Goal: Task Accomplishment & Management: Manage account settings

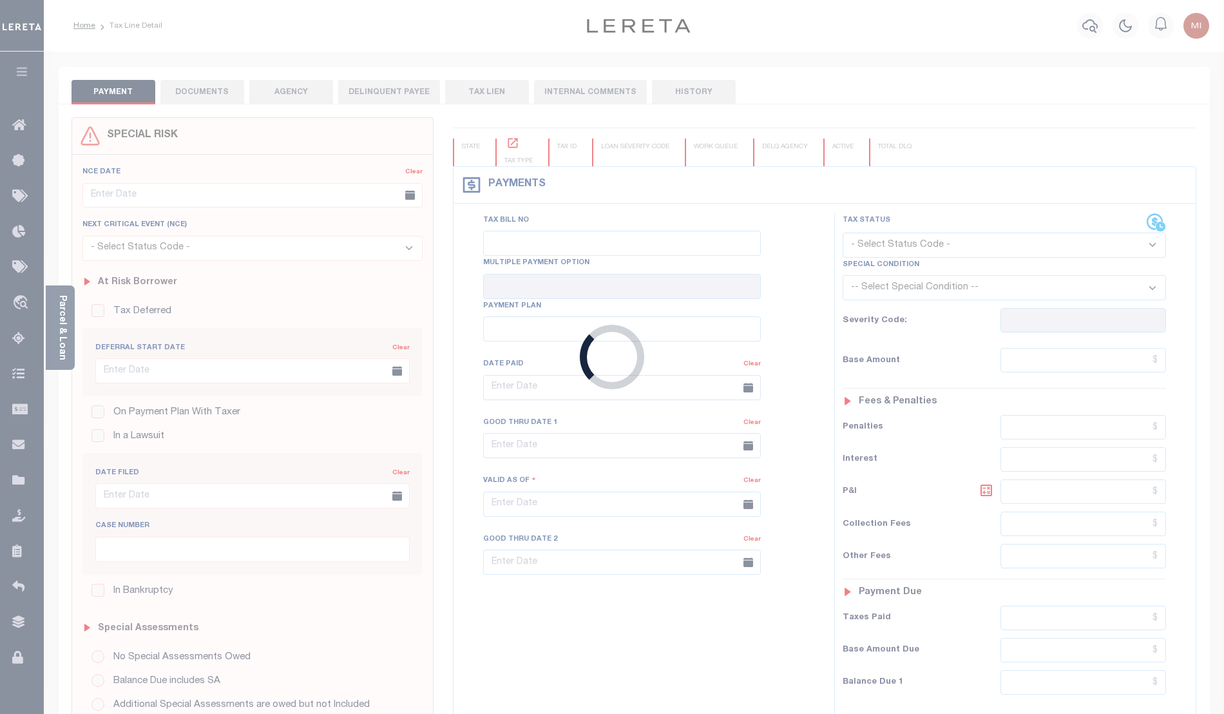
type input "12/20/2022"
type input "$508.26"
type input "$0"
select select "PIF"
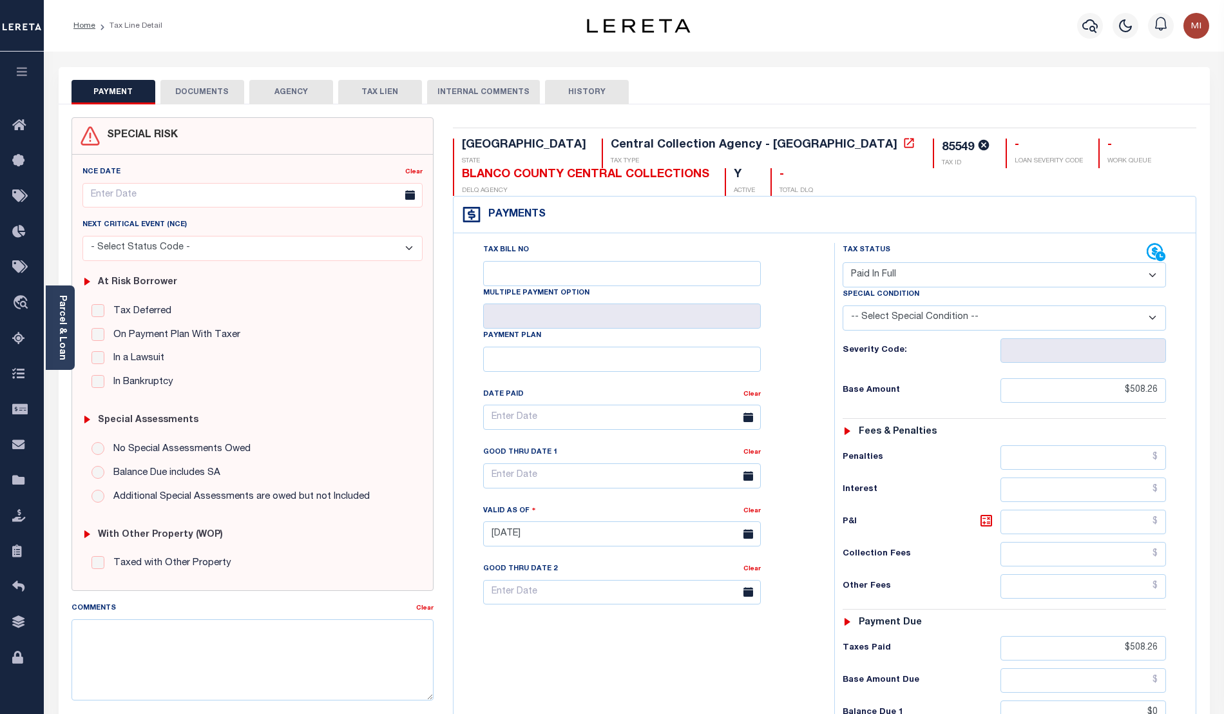
click at [213, 88] on button "DOCUMENTS" at bounding box center [202, 92] width 84 height 24
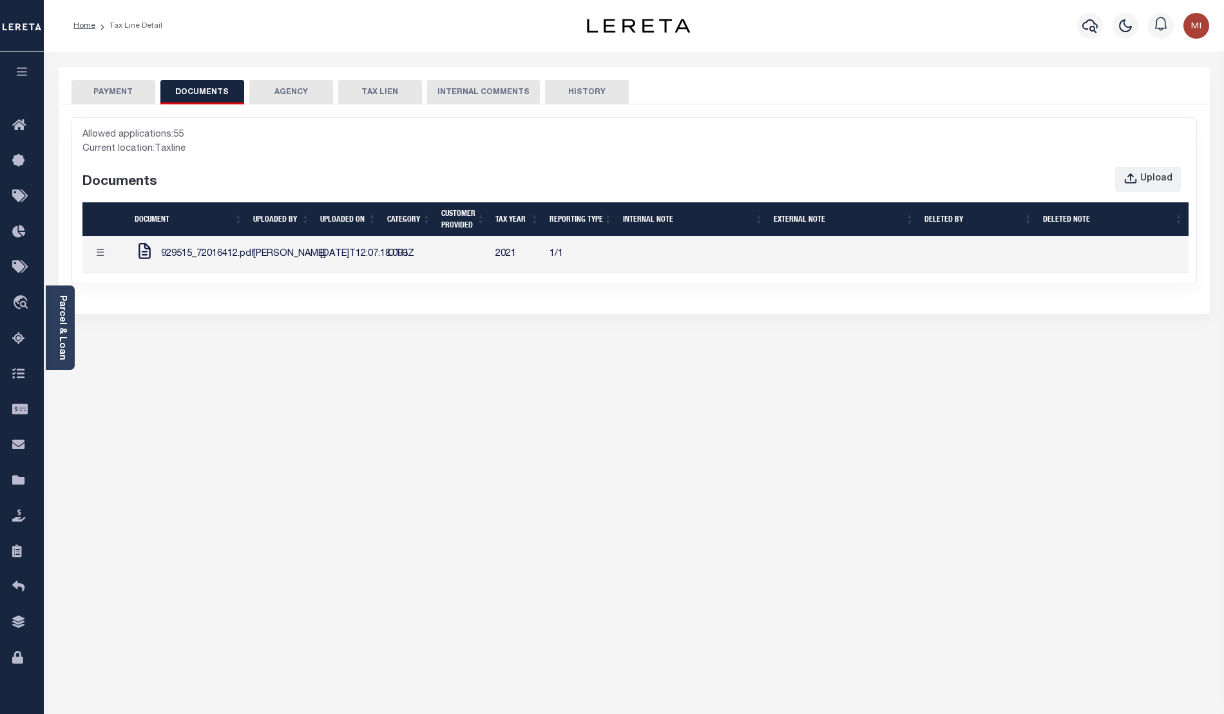
click at [191, 262] on span "929515_72016412.pdf" at bounding box center [208, 254] width 94 height 14
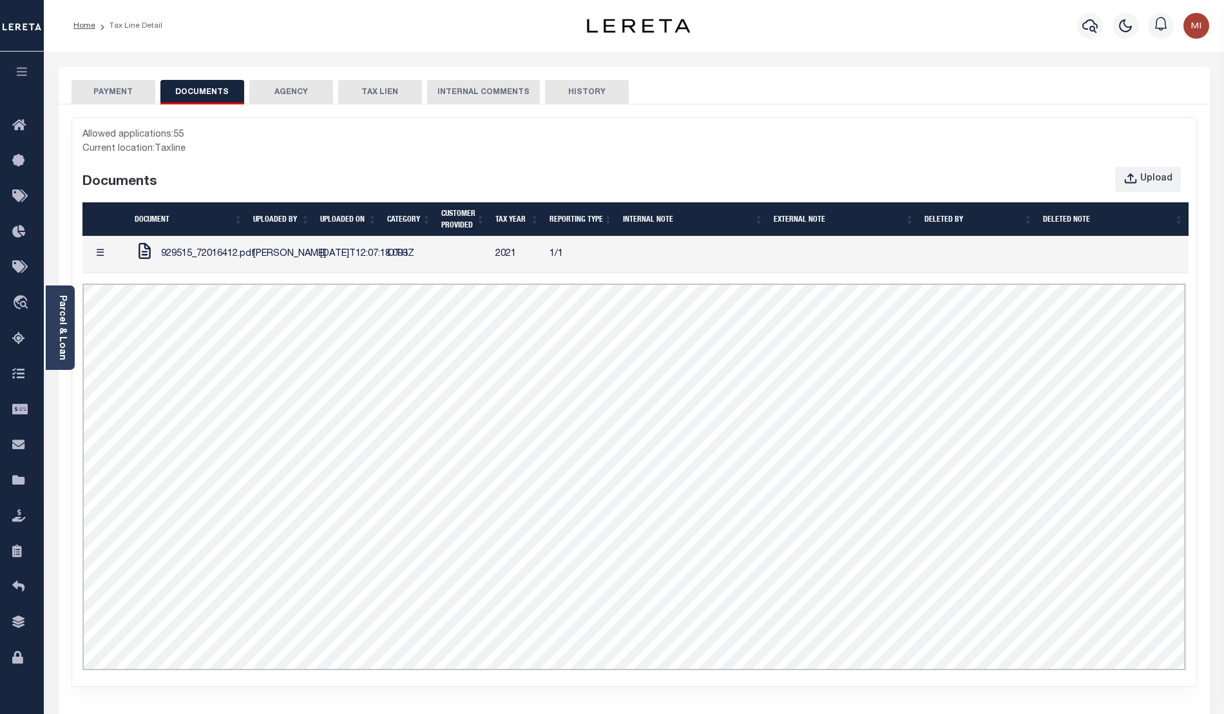
click at [102, 263] on button "☰" at bounding box center [100, 254] width 25 height 25
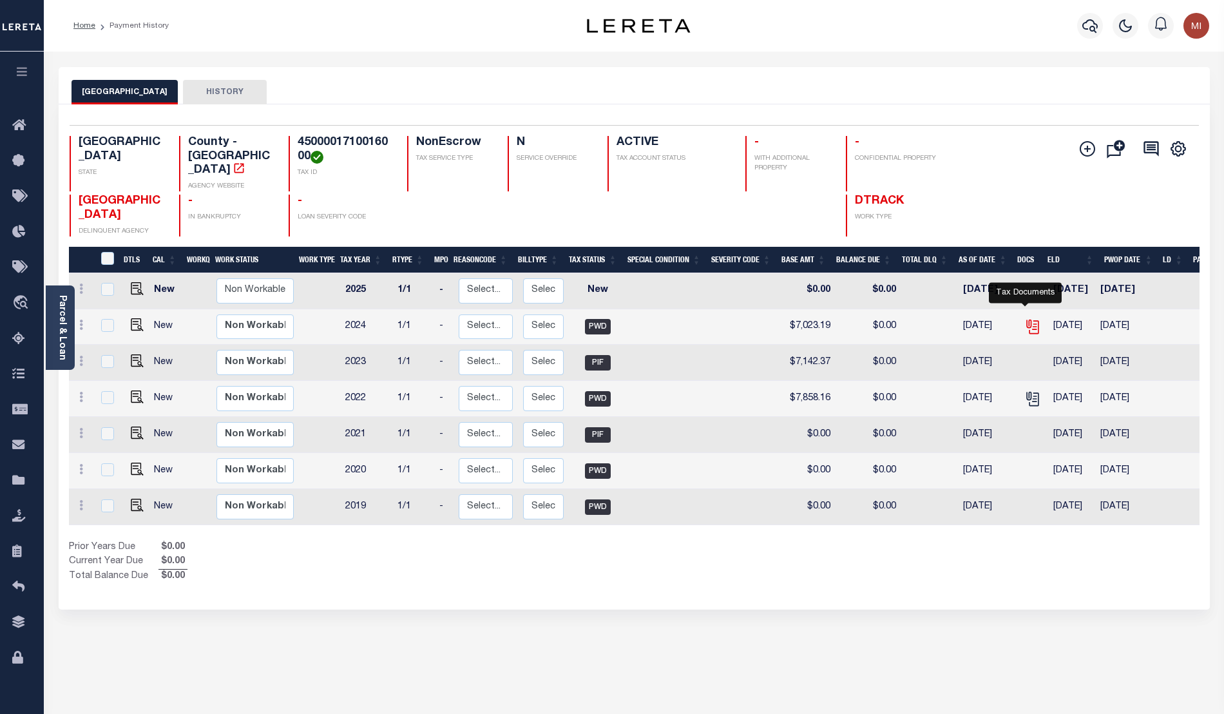
click at [1024, 318] on icon "" at bounding box center [1032, 326] width 17 height 17
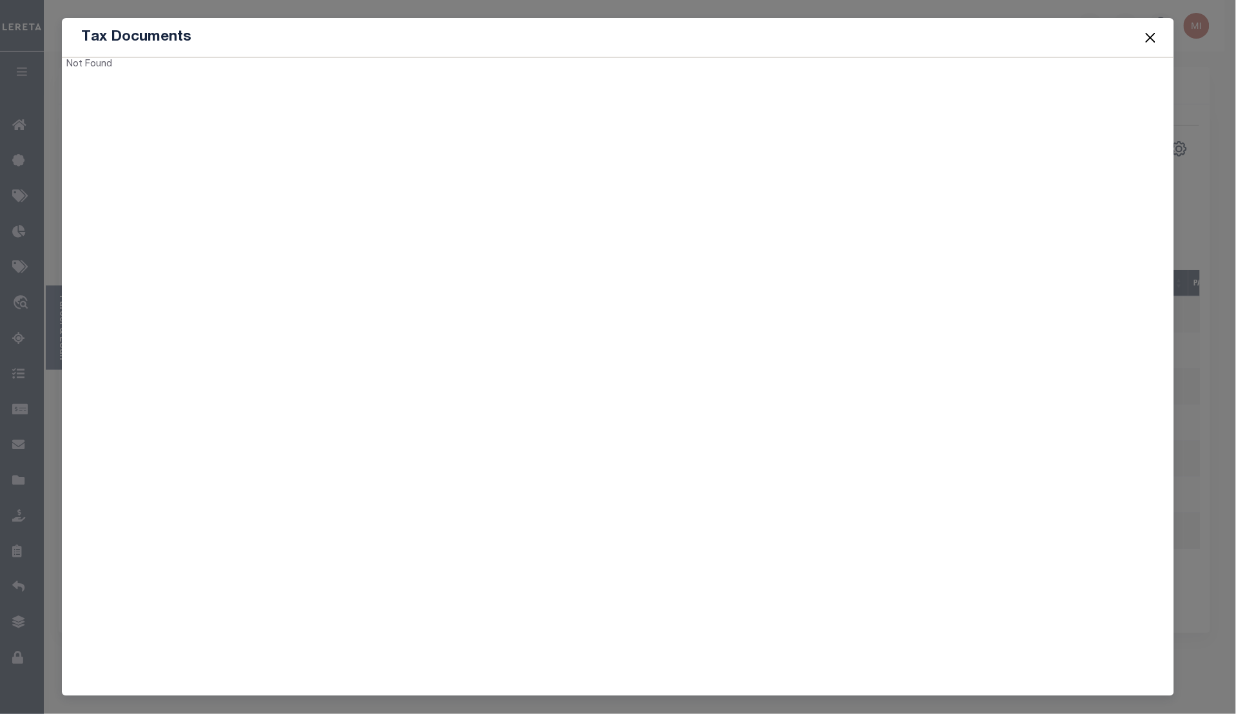
click at [1150, 41] on button "Close" at bounding box center [1150, 37] width 17 height 17
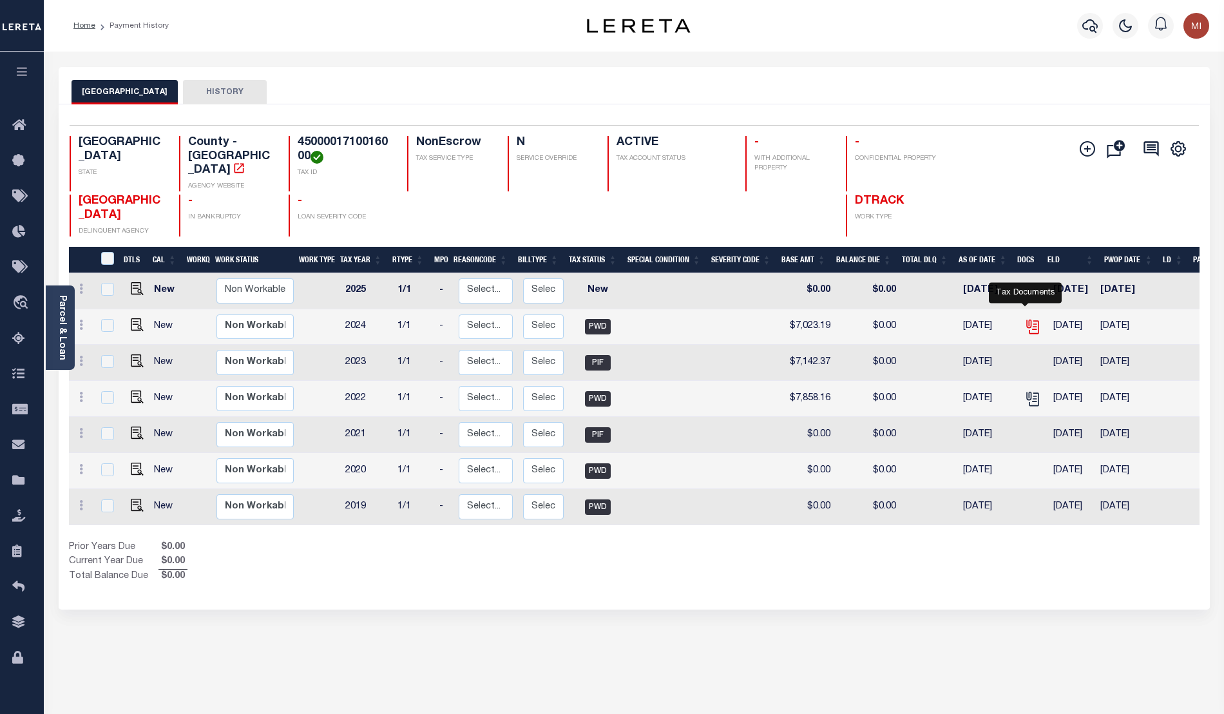
click at [1026, 318] on icon "" at bounding box center [1032, 326] width 17 height 17
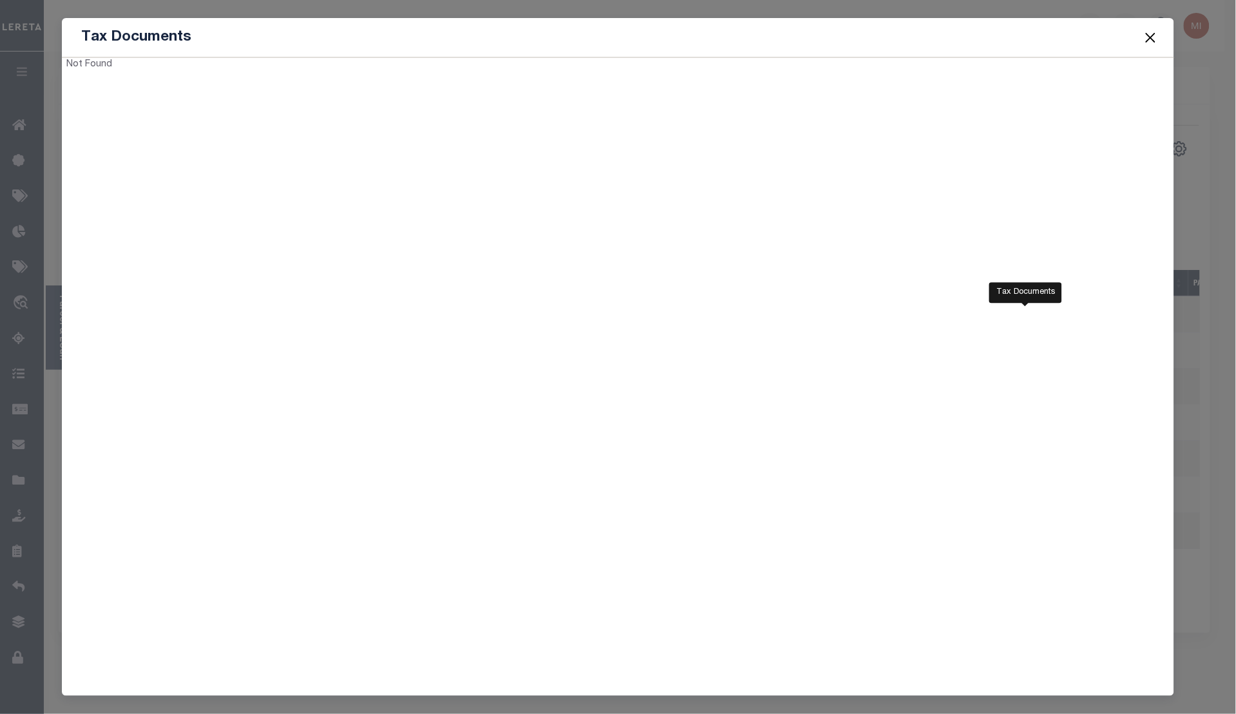
click at [1155, 167] on div "Not Found" at bounding box center [618, 372] width 1112 height 630
click at [1163, 124] on div "Not Found" at bounding box center [618, 372] width 1112 height 630
click at [1151, 33] on button "Close" at bounding box center [1150, 37] width 17 height 17
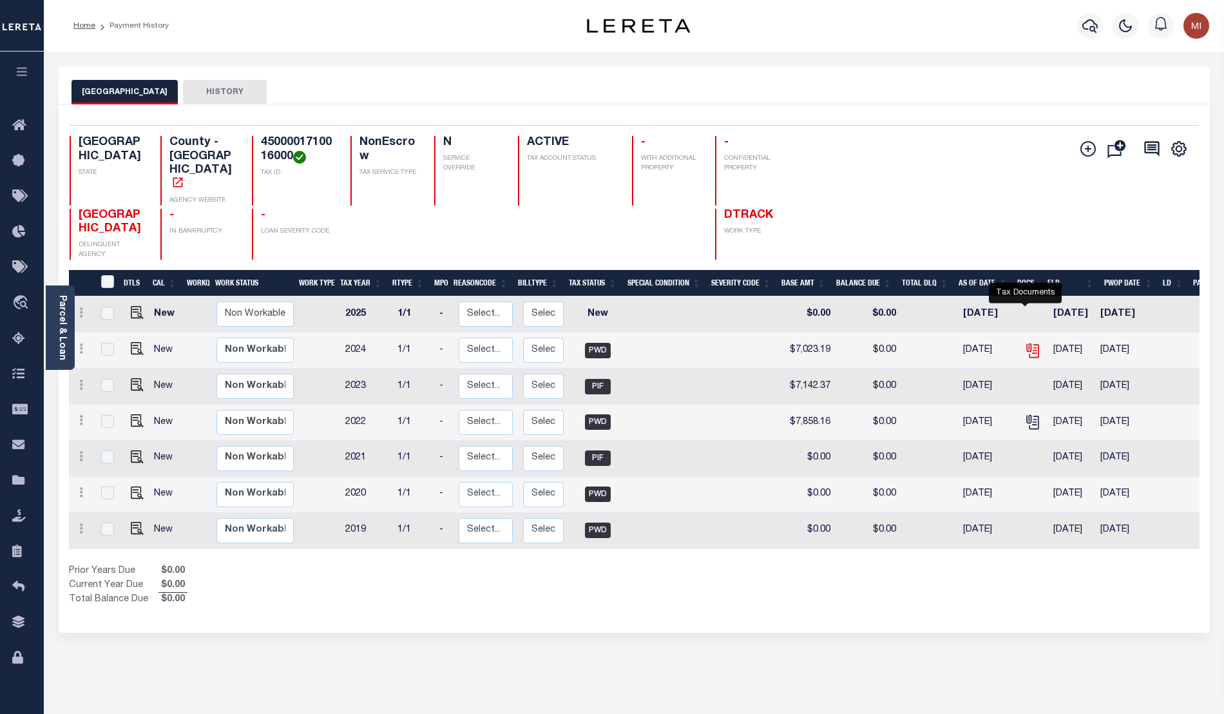
click at [1026, 353] on icon "" at bounding box center [1031, 348] width 10 height 10
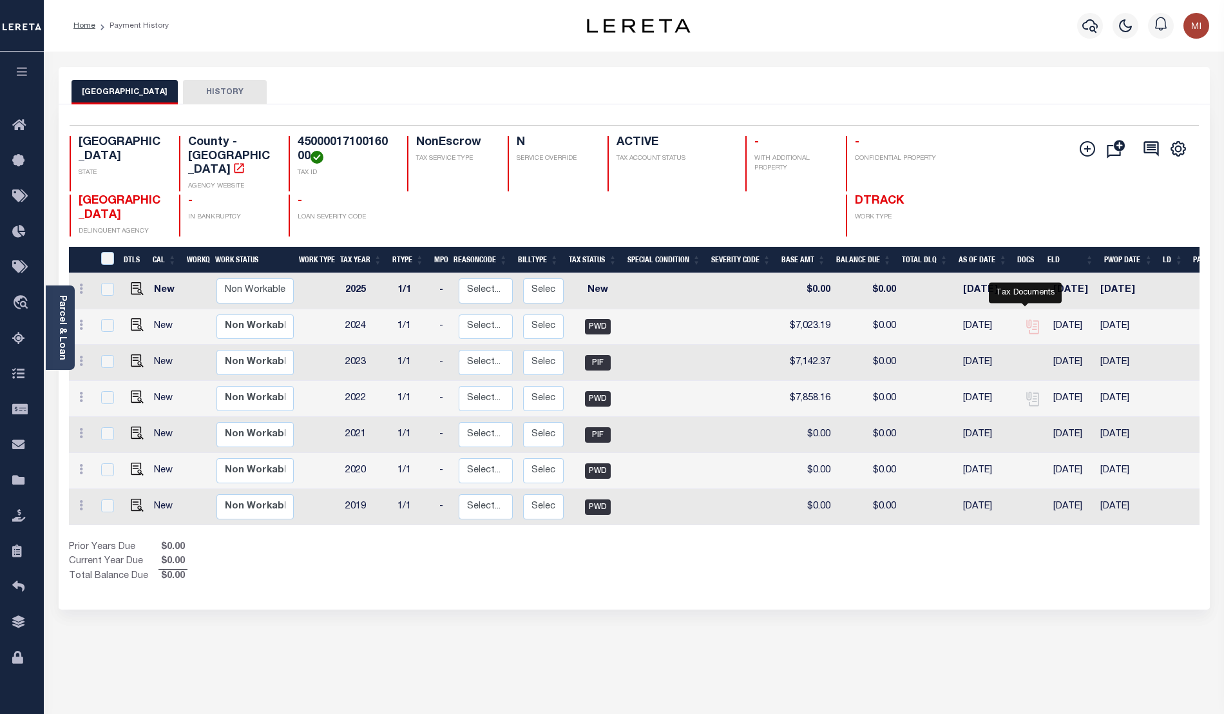
click at [1027, 320] on icon "" at bounding box center [1031, 325] width 10 height 10
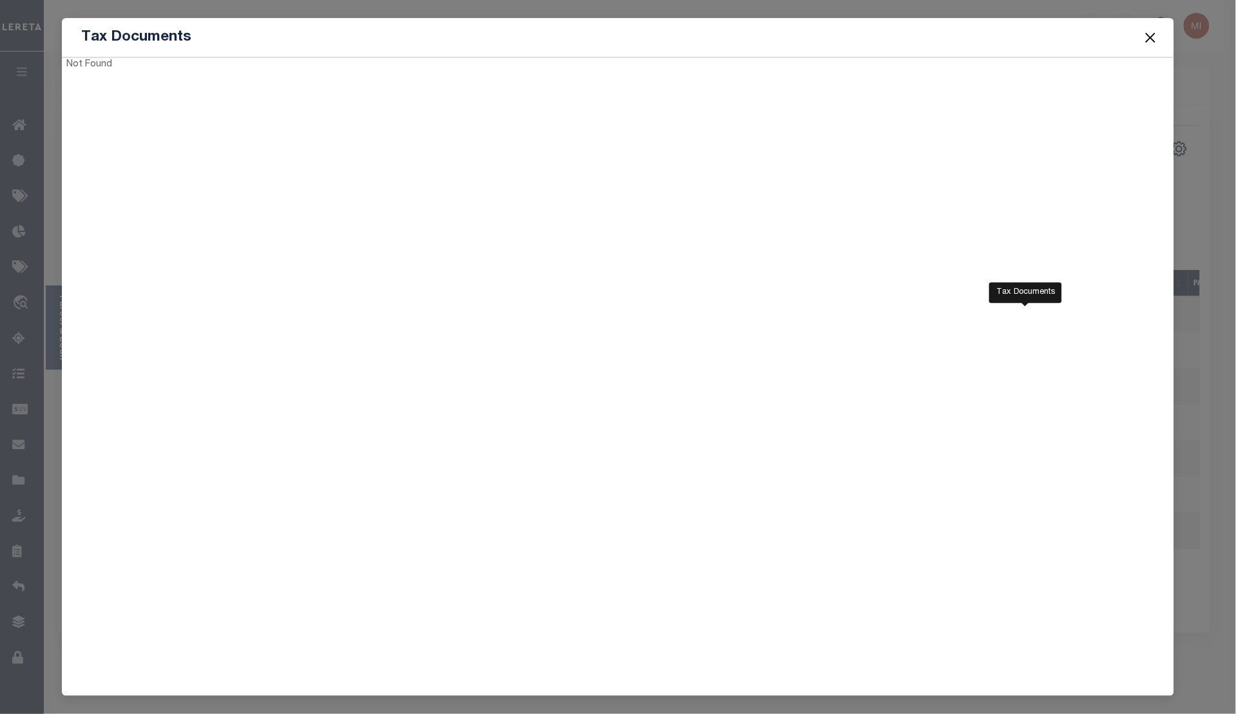
click at [1094, 49] on div "Tax Documents" at bounding box center [618, 37] width 1112 height 39
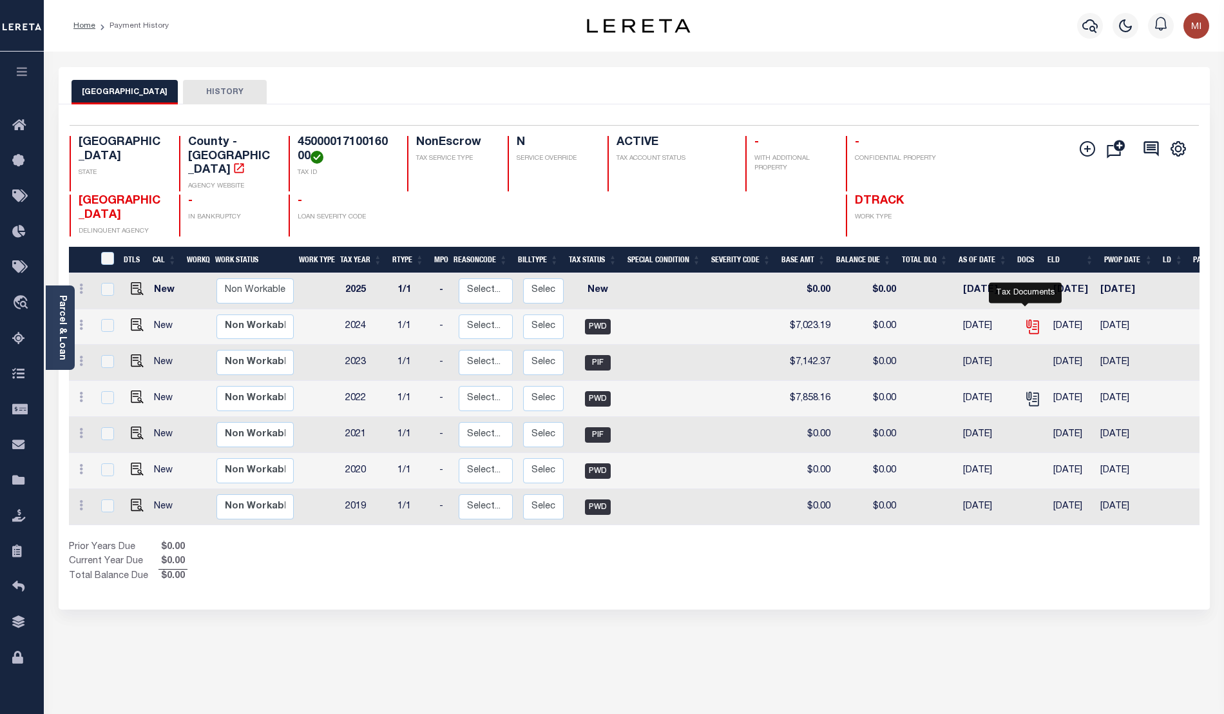
click at [1026, 320] on icon "" at bounding box center [1031, 325] width 10 height 10
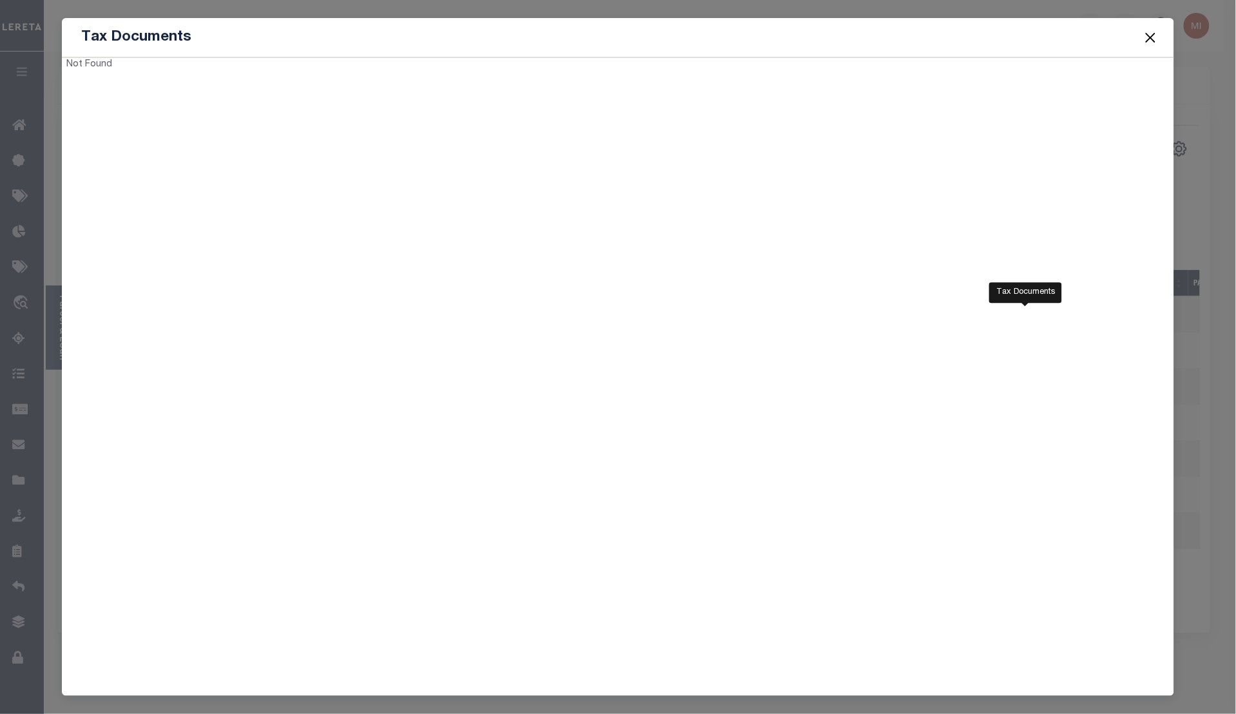
click at [1093, 39] on div "Tax Documents" at bounding box center [618, 37] width 1112 height 39
click at [1118, 39] on div "Tax Documents" at bounding box center [618, 37] width 1112 height 39
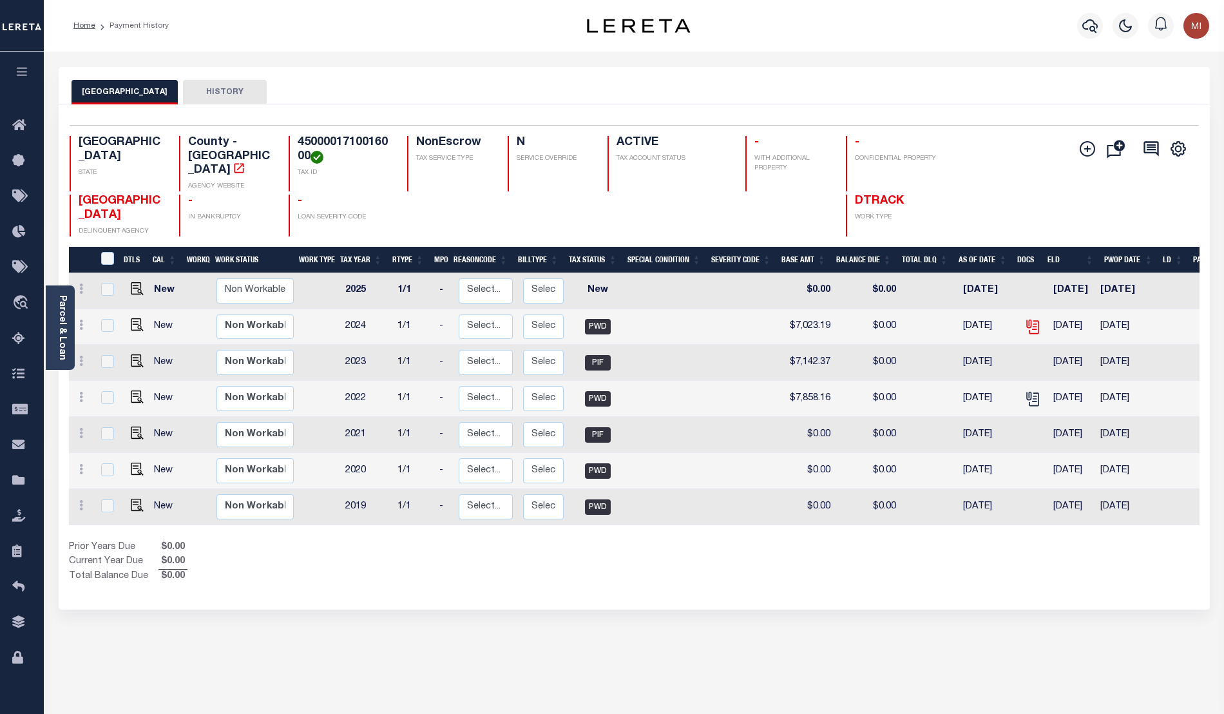
click at [1024, 309] on body "Home Payment History Profile Sign out" at bounding box center [612, 397] width 1224 height 794
click at [1028, 318] on icon "" at bounding box center [1032, 326] width 17 height 17
click at [1024, 318] on icon "" at bounding box center [1032, 326] width 17 height 17
click at [1026, 320] on icon "" at bounding box center [1031, 325] width 10 height 10
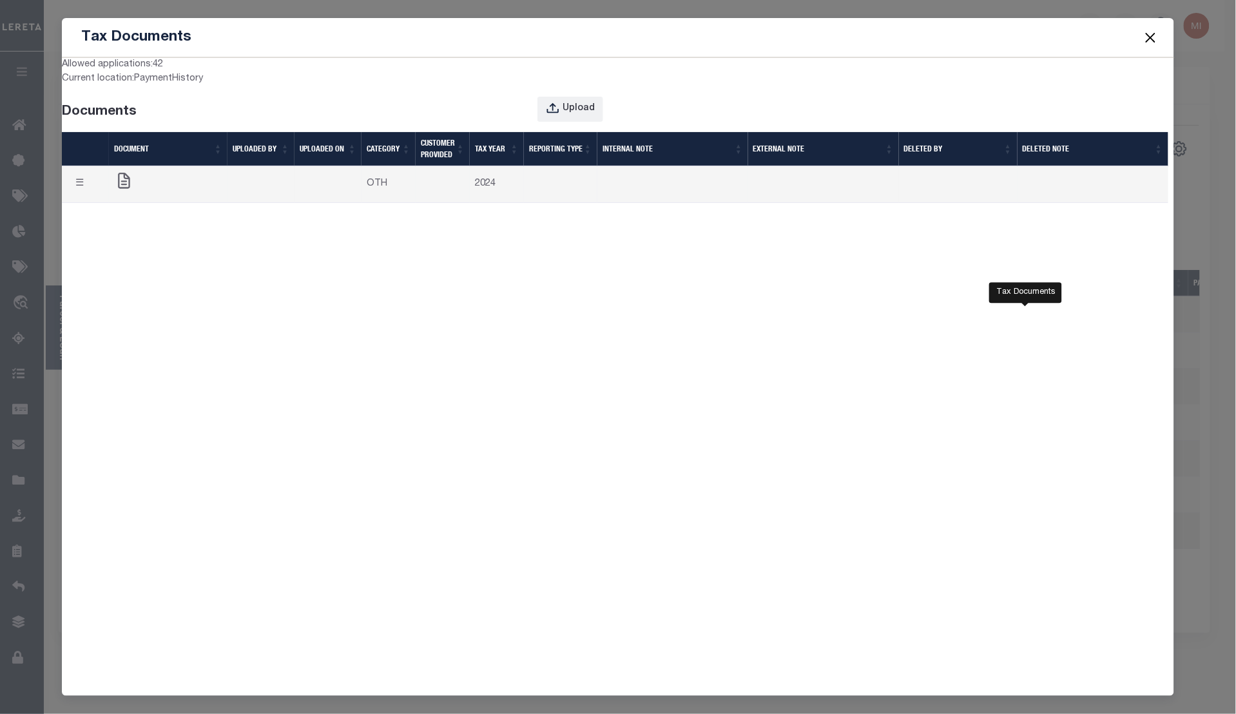
click at [255, 195] on td at bounding box center [260, 184] width 67 height 37
click at [541, 111] on button "Upload" at bounding box center [570, 109] width 66 height 25
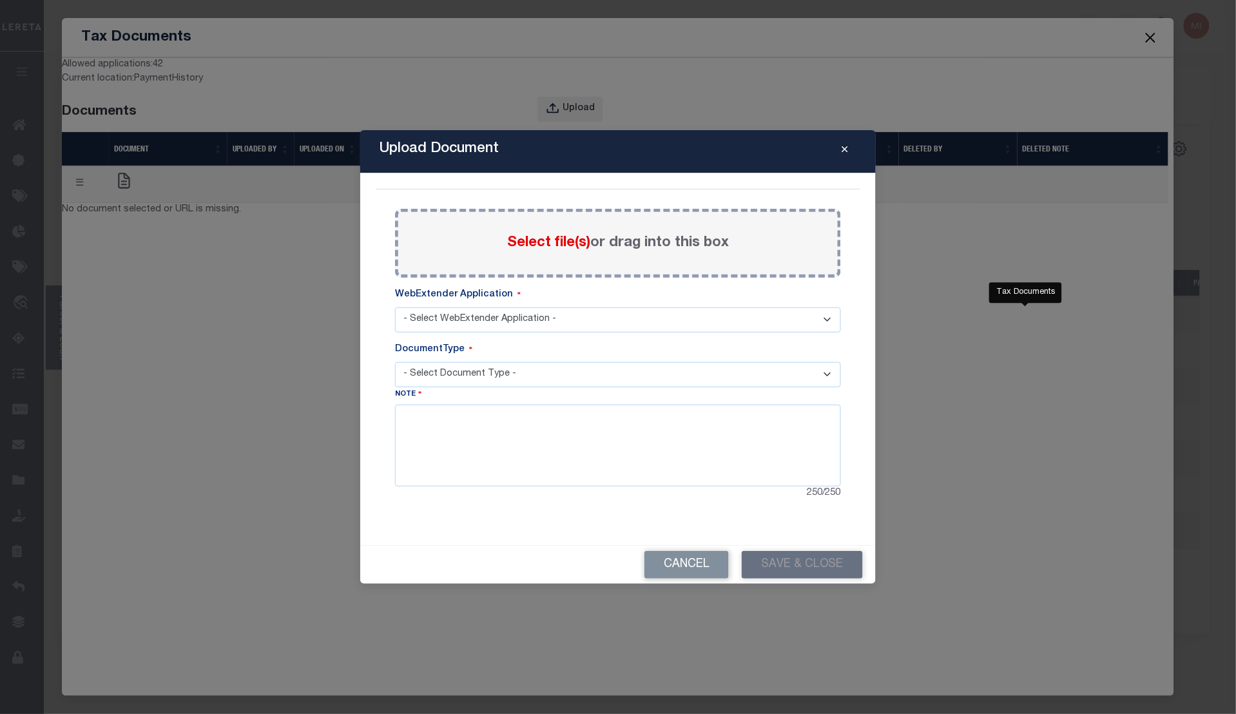
click at [535, 314] on select "- Select WebExtender Application - TDT_PMT_BKUP" at bounding box center [618, 319] width 446 height 25
click at [367, 312] on div "Upload Document Paste copied image or file into this box Select file(s) or drag…" at bounding box center [617, 357] width 515 height 454
click at [461, 323] on select "- Select WebExtender Application - TDT_PMT_BKUP" at bounding box center [618, 319] width 446 height 25
select select "42"
click at [395, 307] on select "- Select WebExtender Application - TDT_PMT_BKUP" at bounding box center [618, 319] width 446 height 25
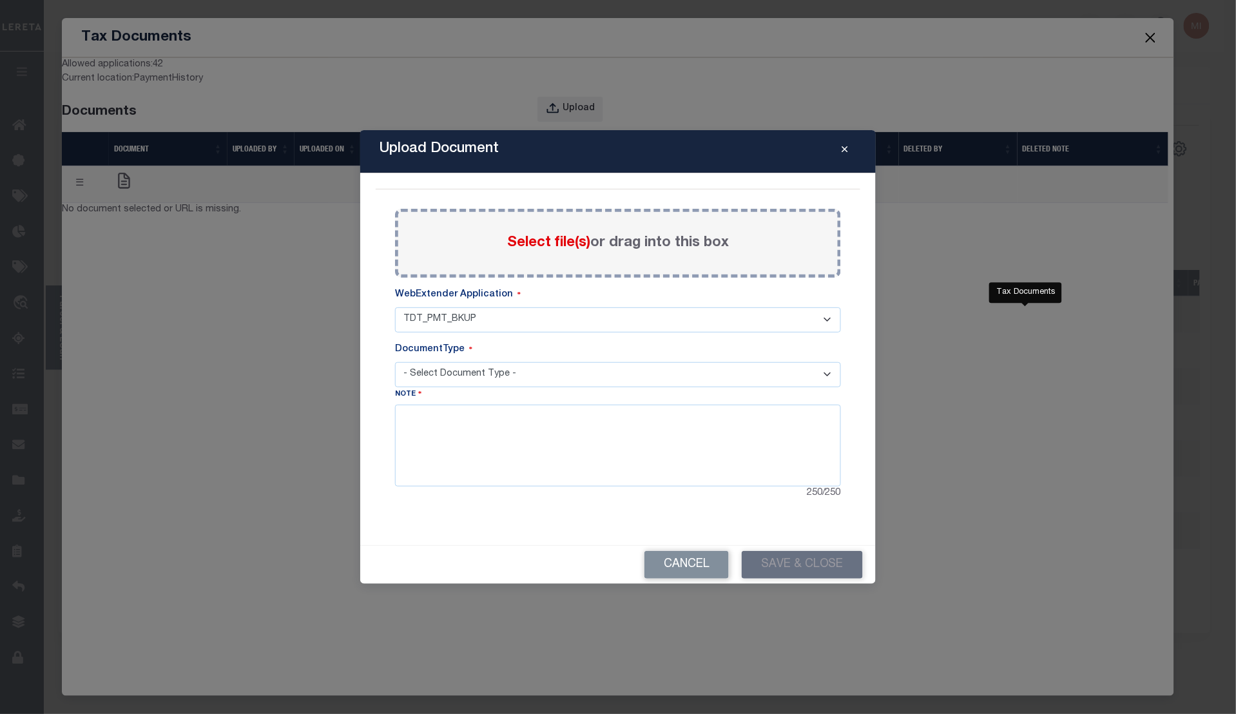
click at [469, 365] on select "- Select Document Type -" at bounding box center [618, 374] width 446 height 25
select select "TPB"
click at [395, 362] on select "- Select Document Type - TDT PAYMENT BACKUP" at bounding box center [618, 374] width 446 height 25
click at [374, 364] on div "Upload Document Paste copied image or file into this box Select file(s) or drag…" at bounding box center [617, 357] width 515 height 454
click at [668, 569] on button "Cancel" at bounding box center [686, 565] width 84 height 28
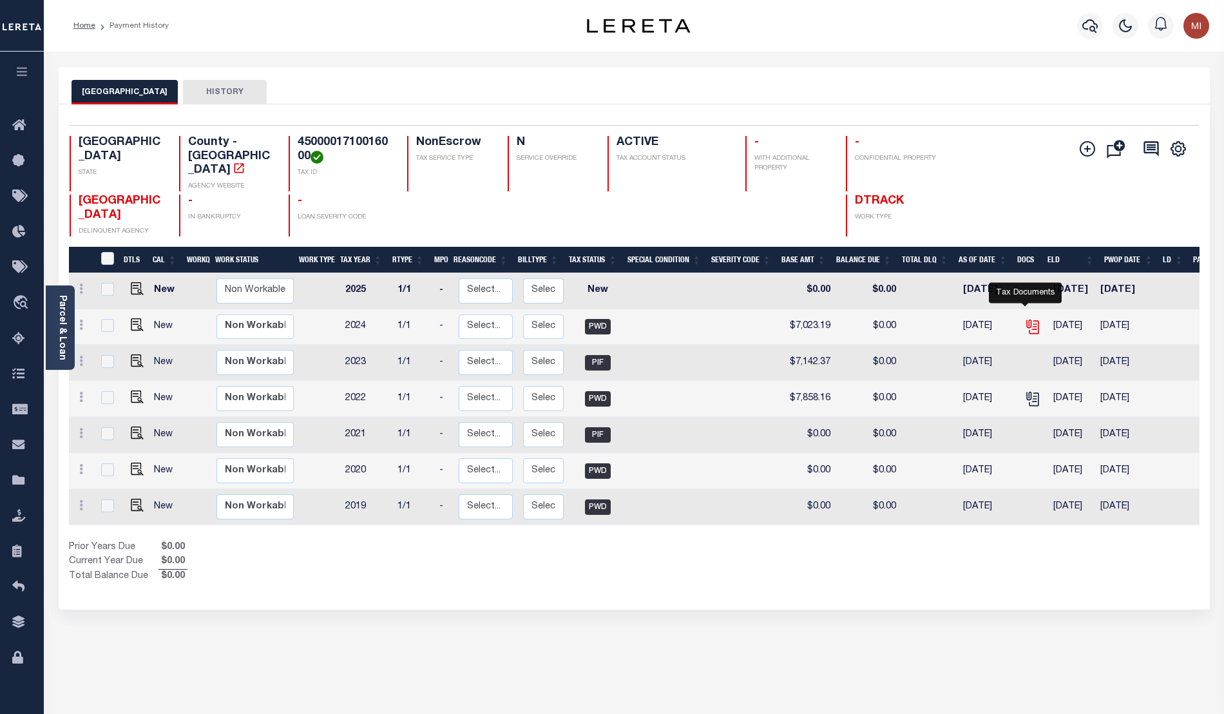
click at [1026, 320] on icon "" at bounding box center [1031, 325] width 10 height 10
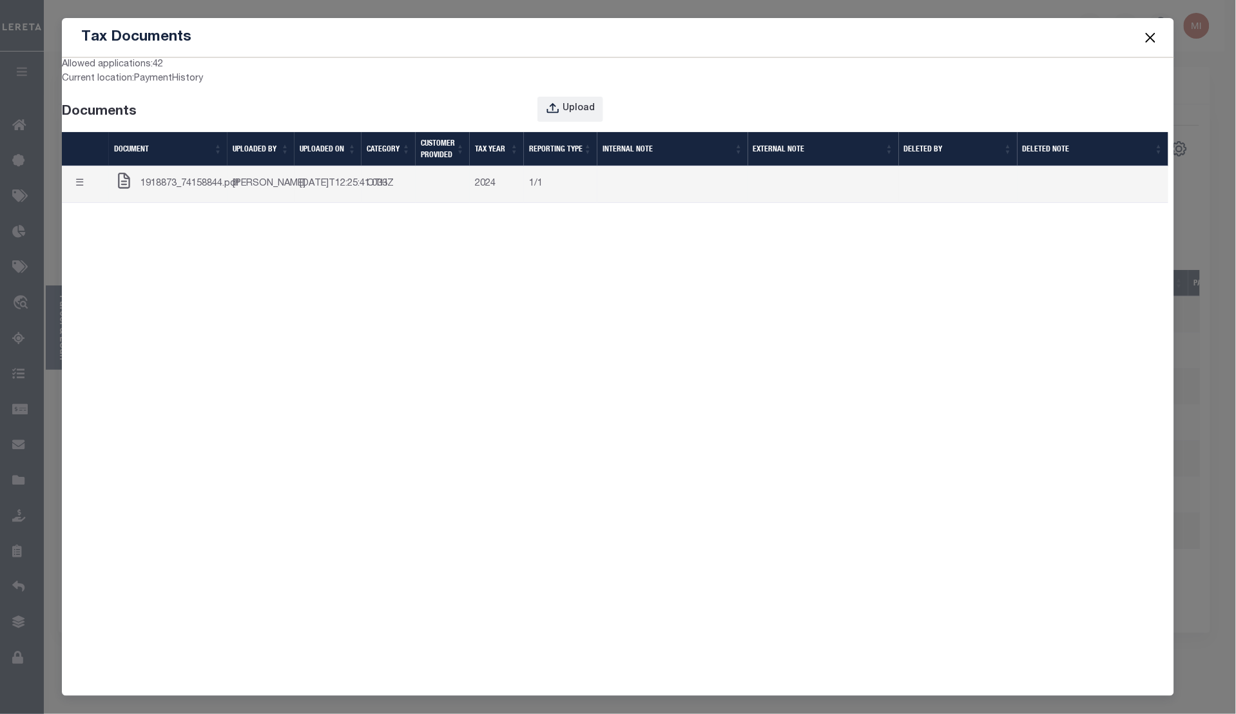
click at [172, 191] on span "1918873_74158844.pdf" at bounding box center [189, 184] width 99 height 14
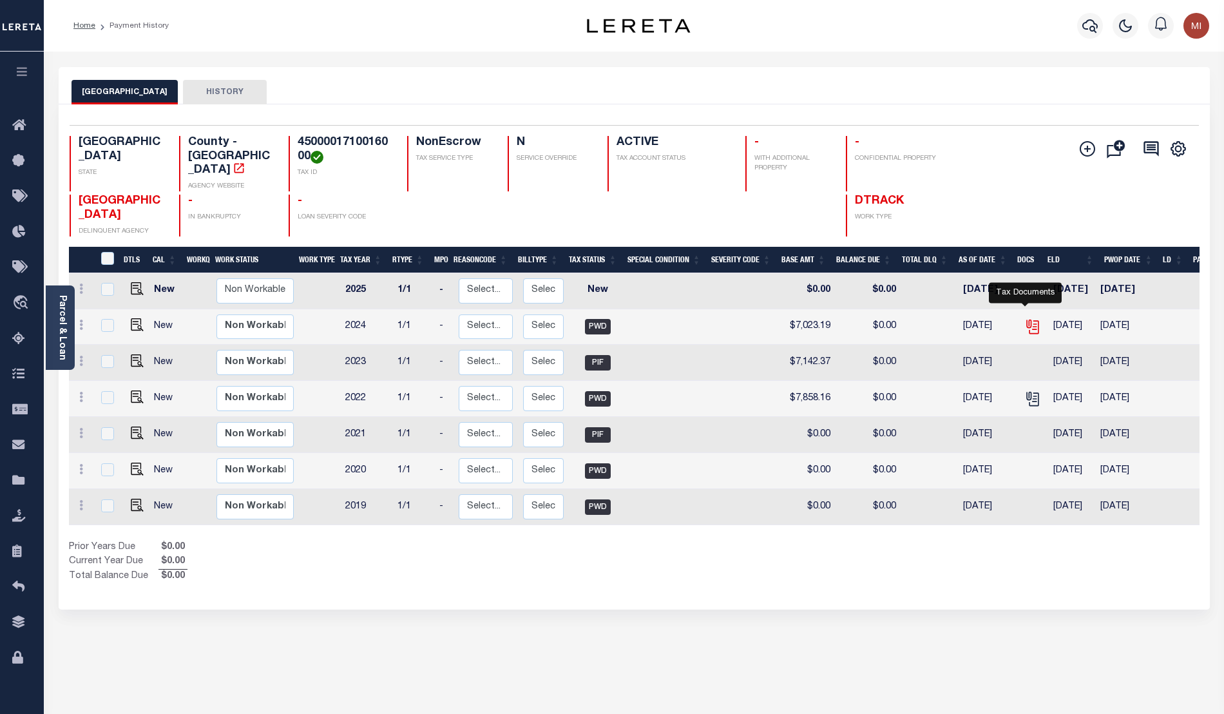
click at [1028, 318] on icon "" at bounding box center [1032, 326] width 17 height 17
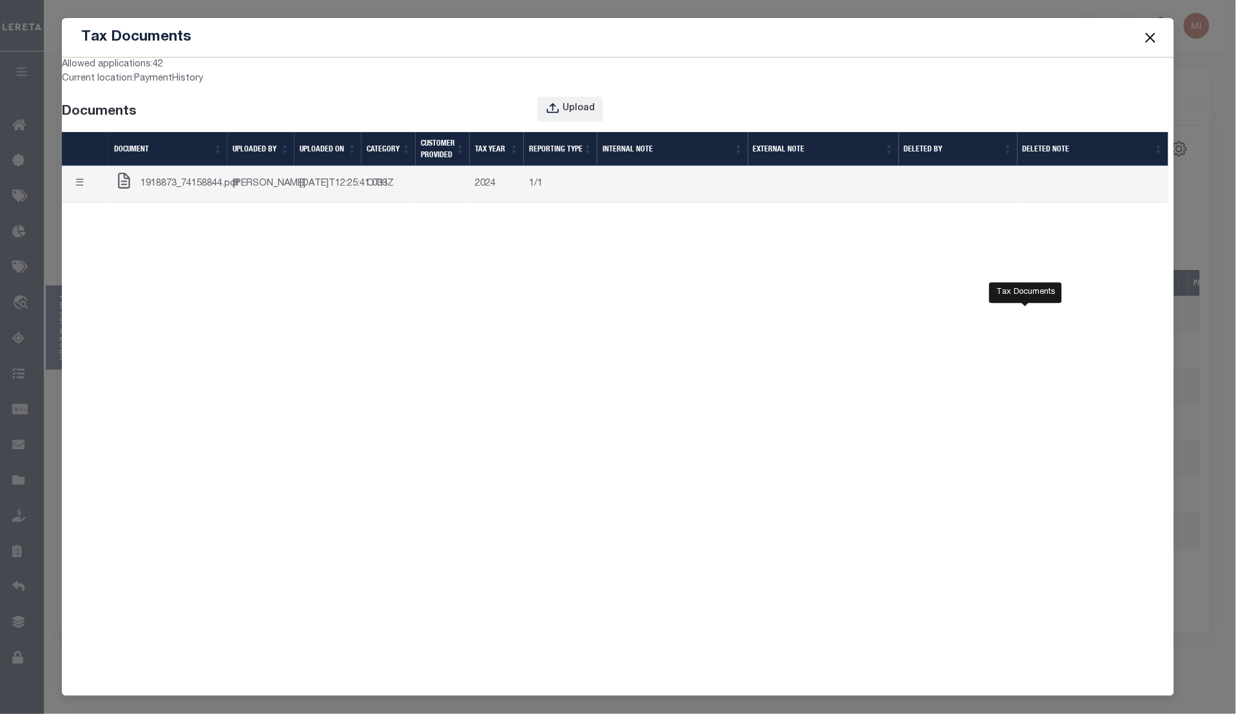
click at [194, 191] on span "1918873_74158844.pdf" at bounding box center [189, 184] width 99 height 14
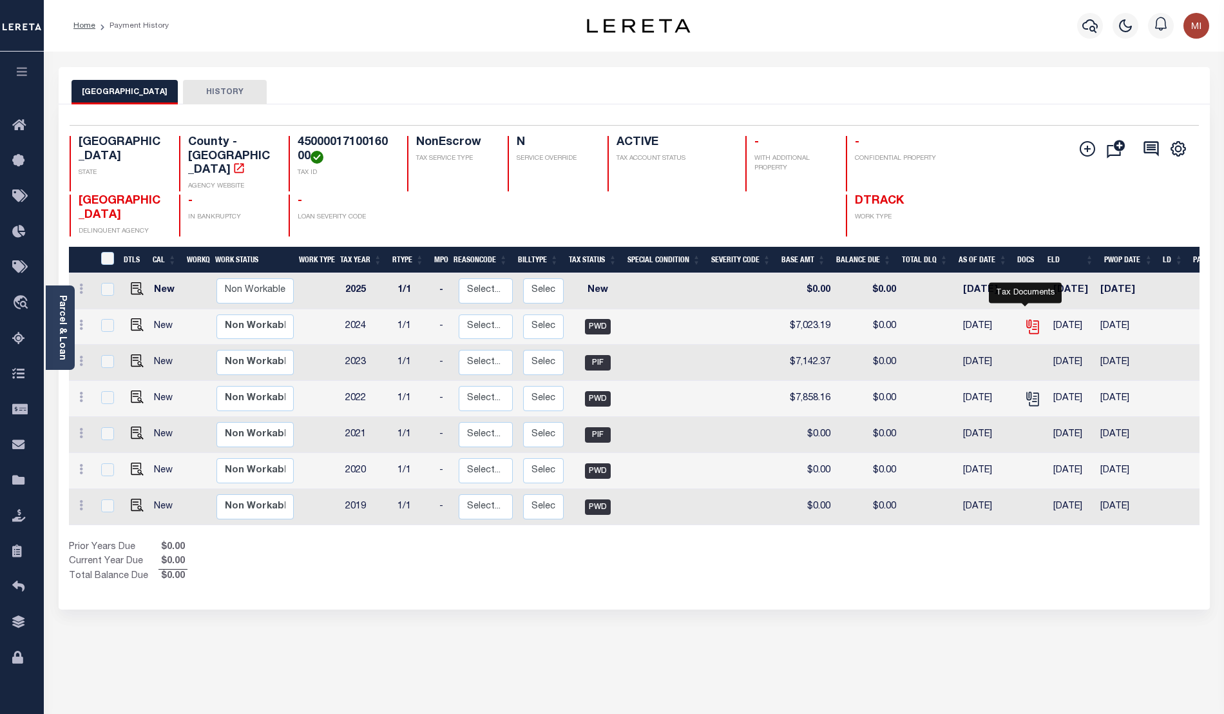
click at [1024, 318] on icon "" at bounding box center [1032, 326] width 17 height 17
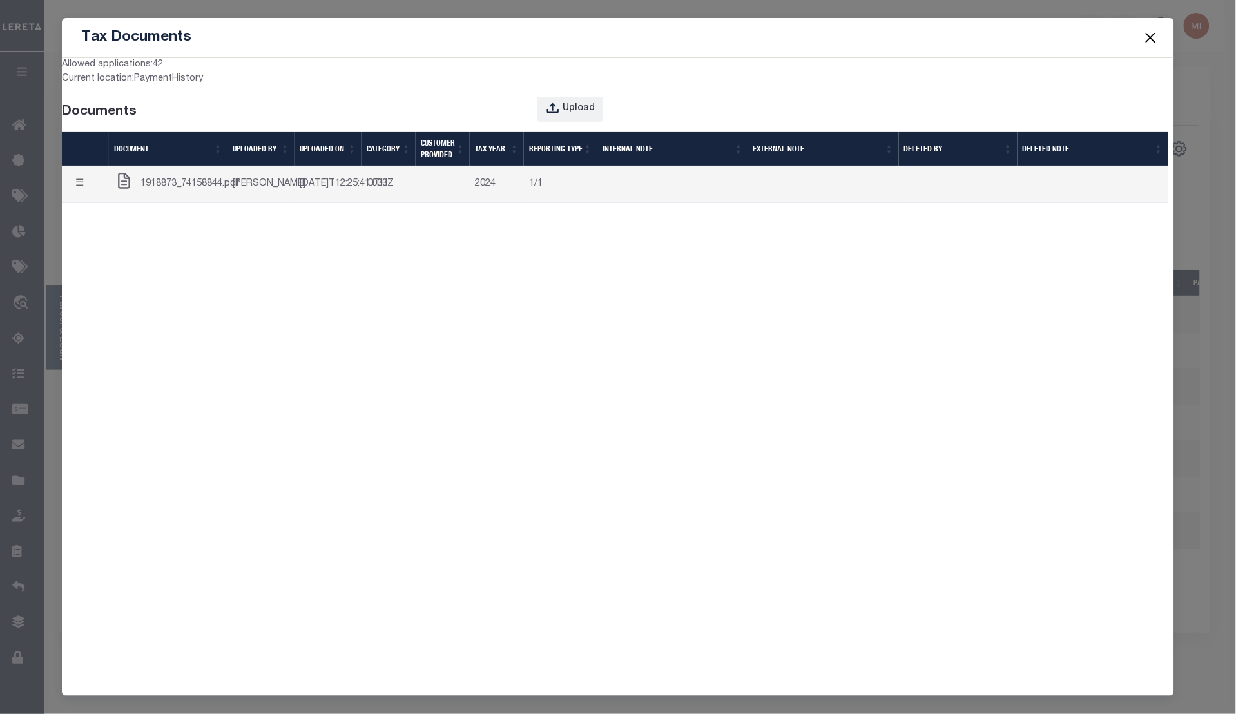
click at [198, 191] on span "1918873_74158844.pdf" at bounding box center [189, 184] width 99 height 14
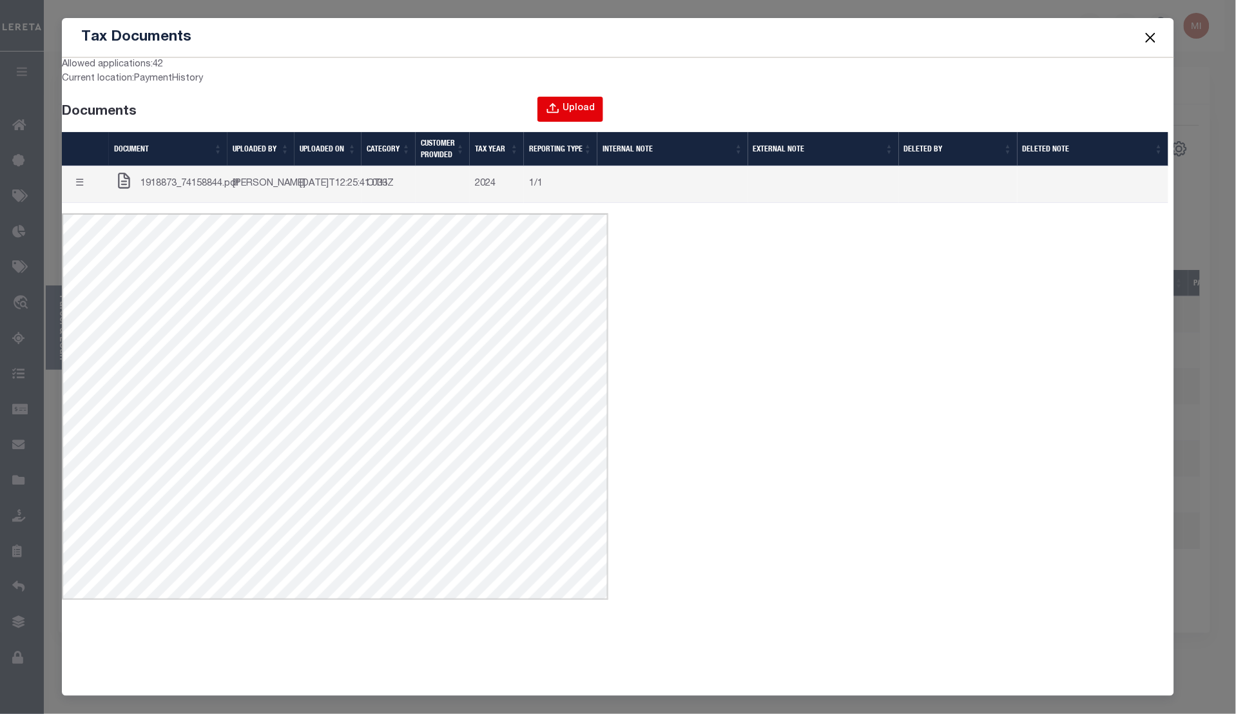
click at [590, 110] on div "Upload" at bounding box center [578, 109] width 32 height 14
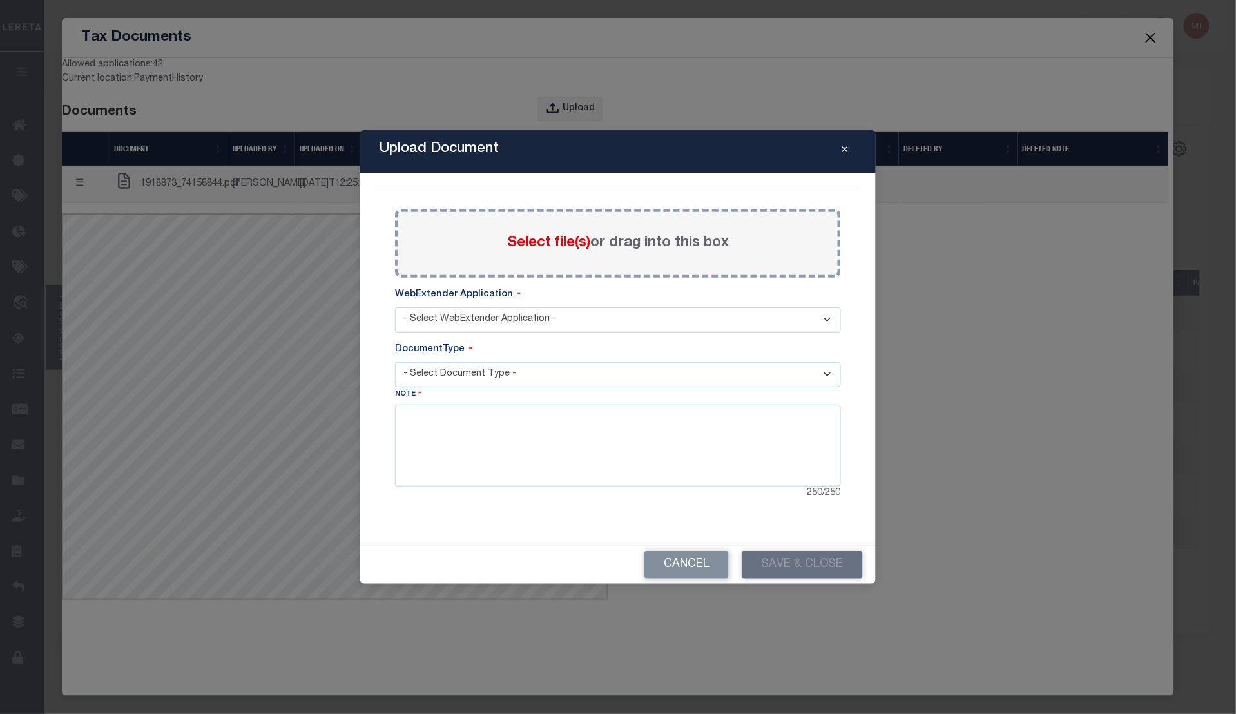
click at [590, 310] on select "- Select WebExtender Application - TDT_PMT_BKUP" at bounding box center [618, 319] width 446 height 25
select select "42"
click at [395, 307] on select "- Select WebExtender Application - TDT_PMT_BKUP" at bounding box center [618, 319] width 446 height 25
click at [578, 381] on select "- Select Document Type - TDT PAYMENT BACKUP" at bounding box center [618, 374] width 446 height 25
select select "TPB"
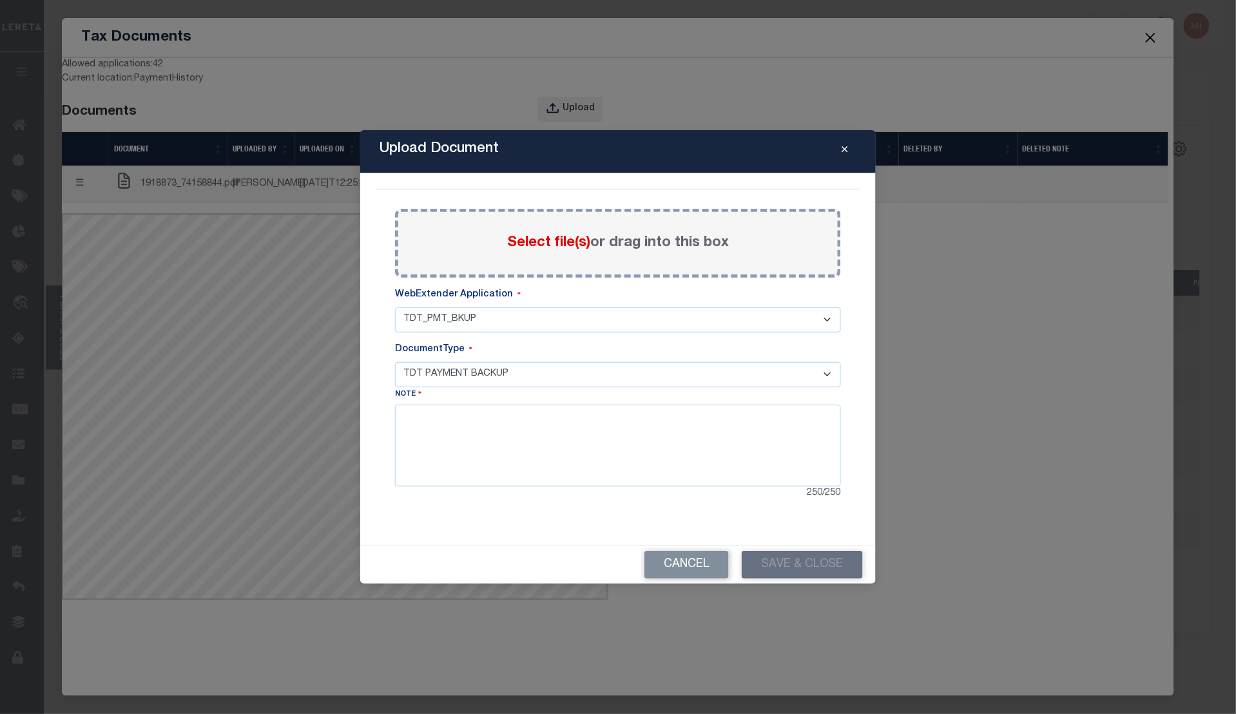
click at [395, 362] on select "- Select Document Type - TDT PAYMENT BACKUP" at bounding box center [618, 374] width 446 height 25
click at [691, 575] on button "Cancel" at bounding box center [686, 565] width 84 height 28
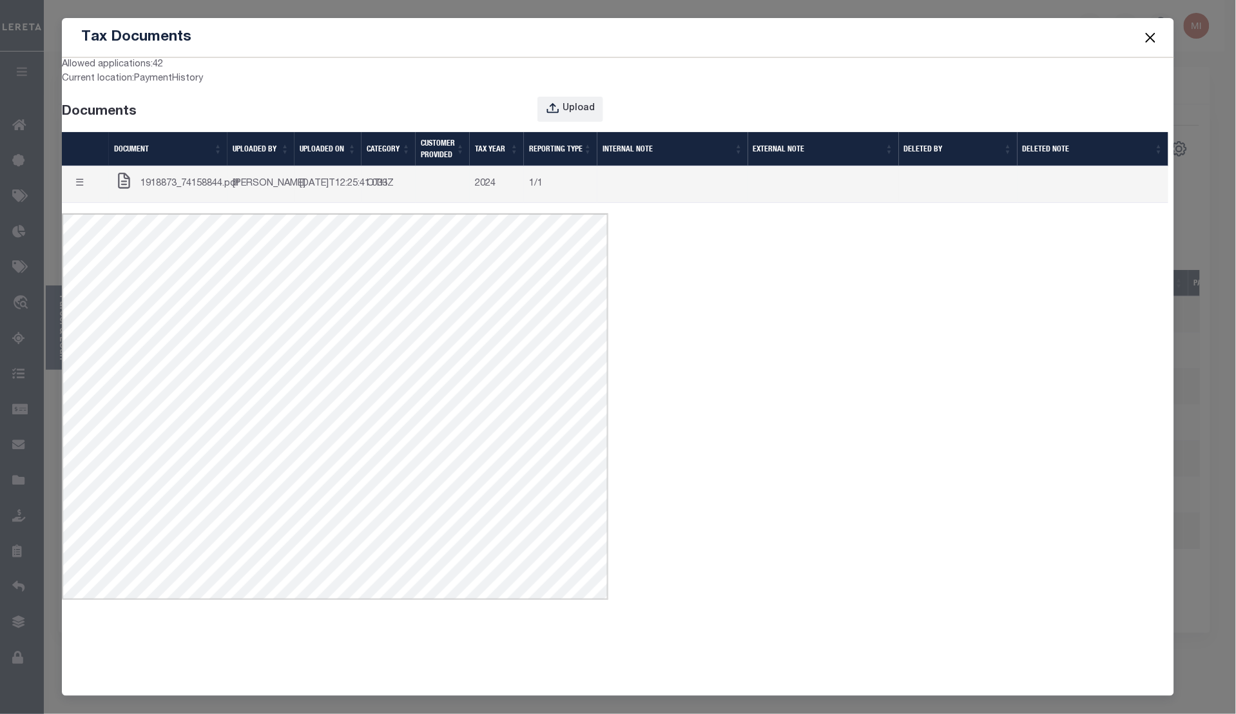
click at [68, 194] on button "☰" at bounding box center [79, 184] width 25 height 25
click at [111, 219] on link "Edit Note" at bounding box center [104, 208] width 72 height 21
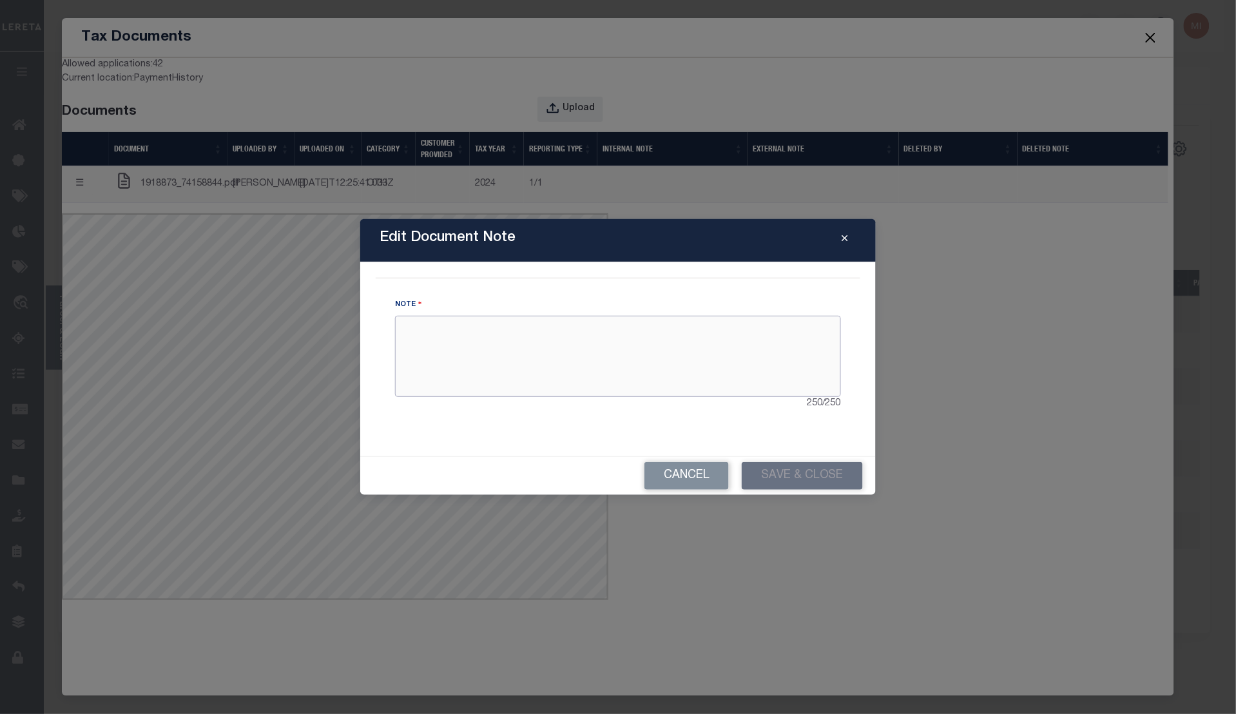
click at [522, 347] on textarea at bounding box center [618, 356] width 446 height 81
type textarea "This is a test."
click at [812, 480] on button "Save & Close" at bounding box center [801, 476] width 121 height 28
click at [697, 480] on button "Cancel" at bounding box center [686, 476] width 84 height 28
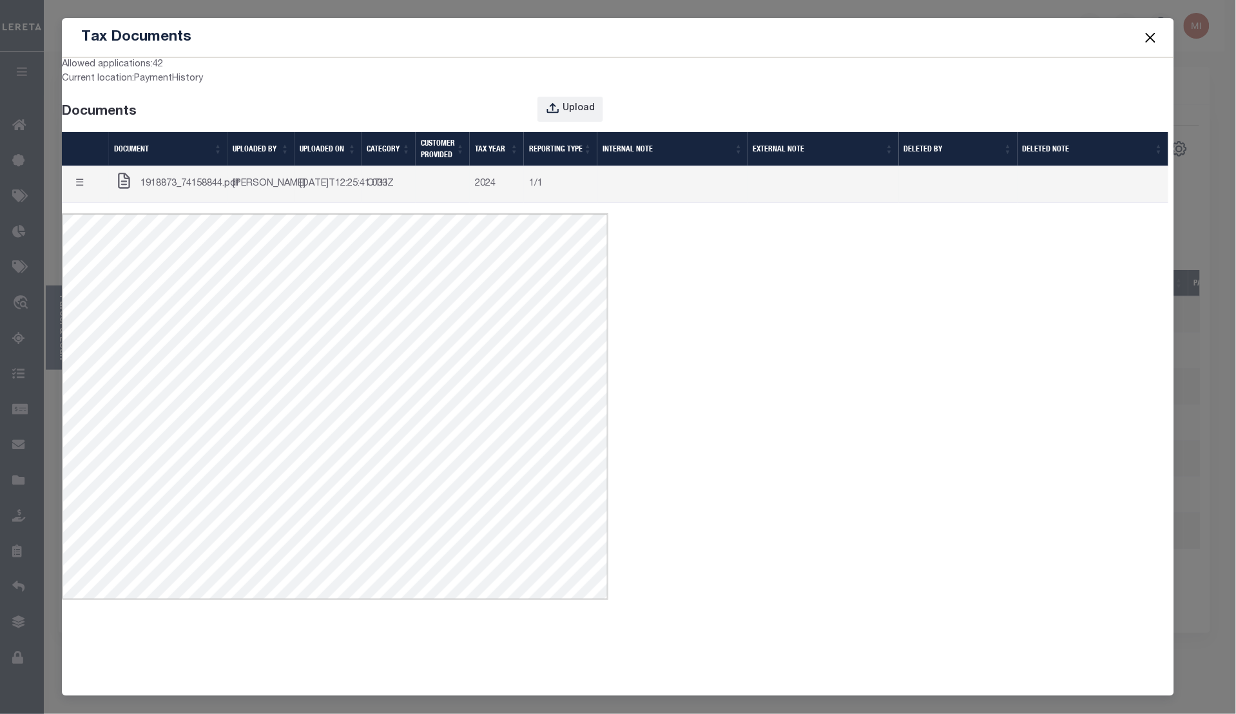
click at [81, 197] on button "☰" at bounding box center [79, 184] width 25 height 25
click at [95, 241] on link "Delete" at bounding box center [104, 230] width 72 height 21
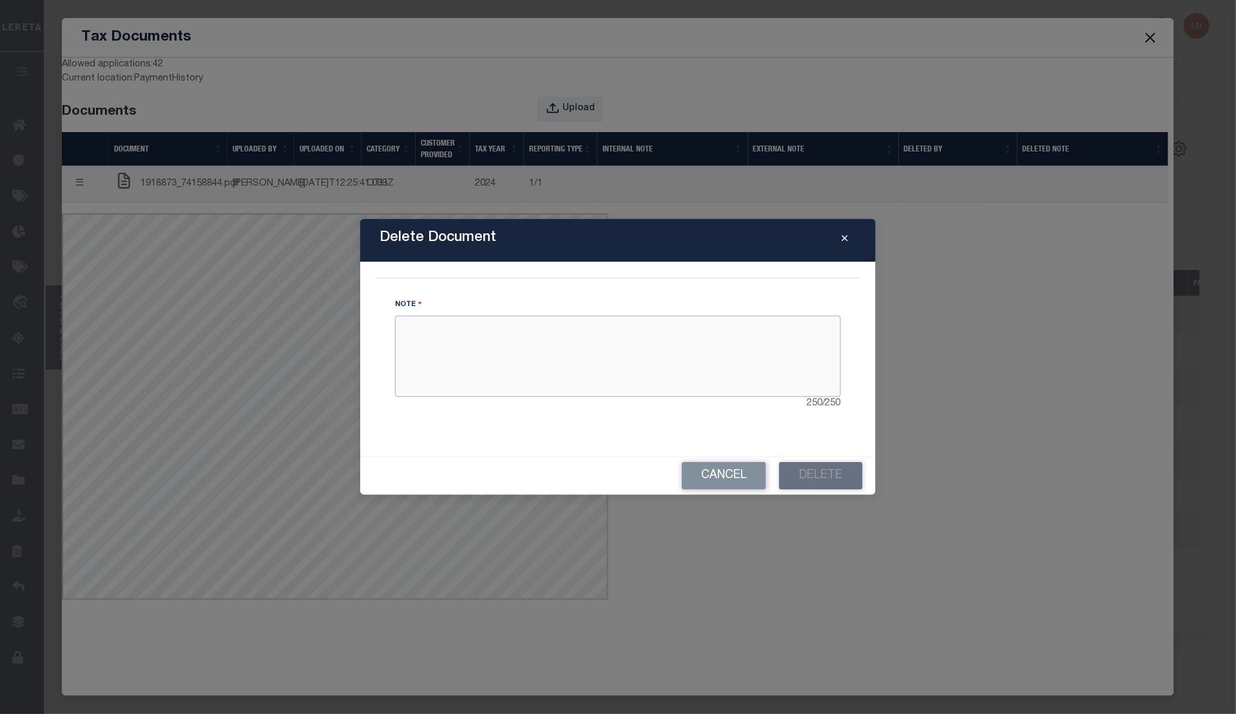
click at [542, 338] on textarea at bounding box center [618, 356] width 446 height 81
type textarea "Test delete."
click at [815, 471] on button "Delete" at bounding box center [821, 476] width 84 height 28
click at [716, 465] on button "Cancel" at bounding box center [724, 476] width 84 height 28
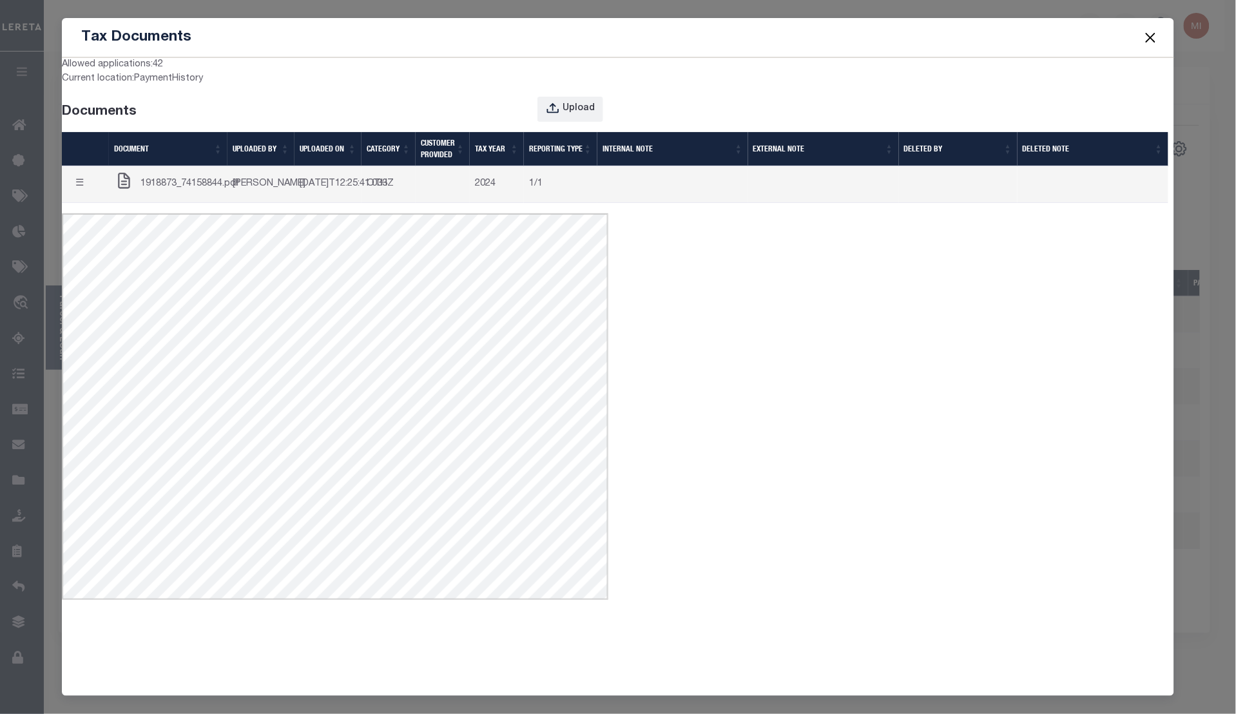
click at [354, 27] on div "Tax Documents" at bounding box center [618, 37] width 1112 height 39
click at [1149, 37] on button "Close" at bounding box center [1150, 37] width 17 height 17
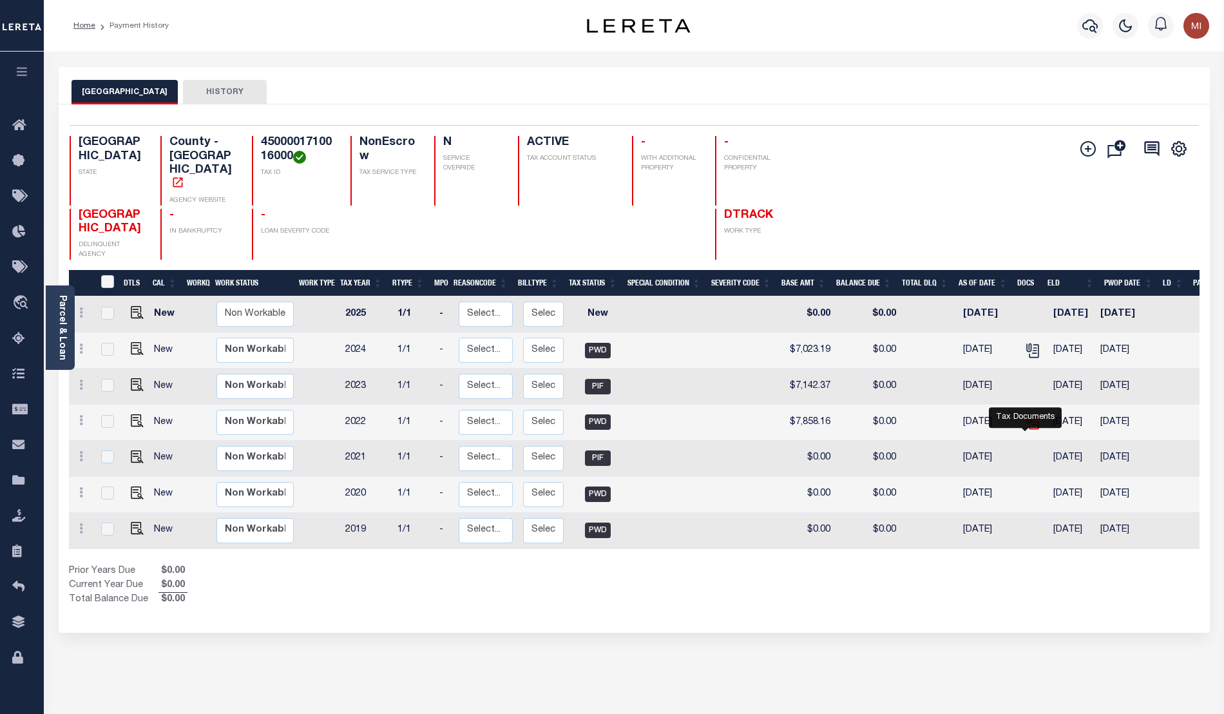
click at [1029, 430] on icon "" at bounding box center [1032, 422] width 17 height 17
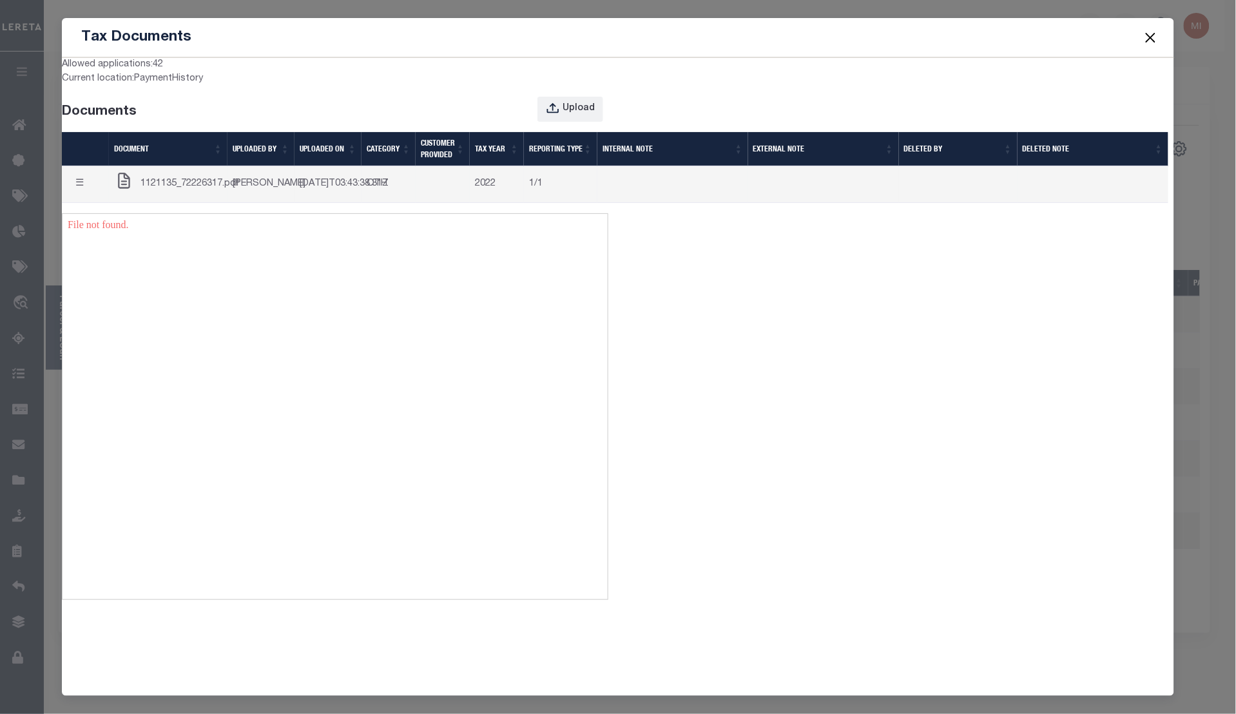
click at [180, 191] on span "1121135_72226317.pdf" at bounding box center [189, 184] width 99 height 14
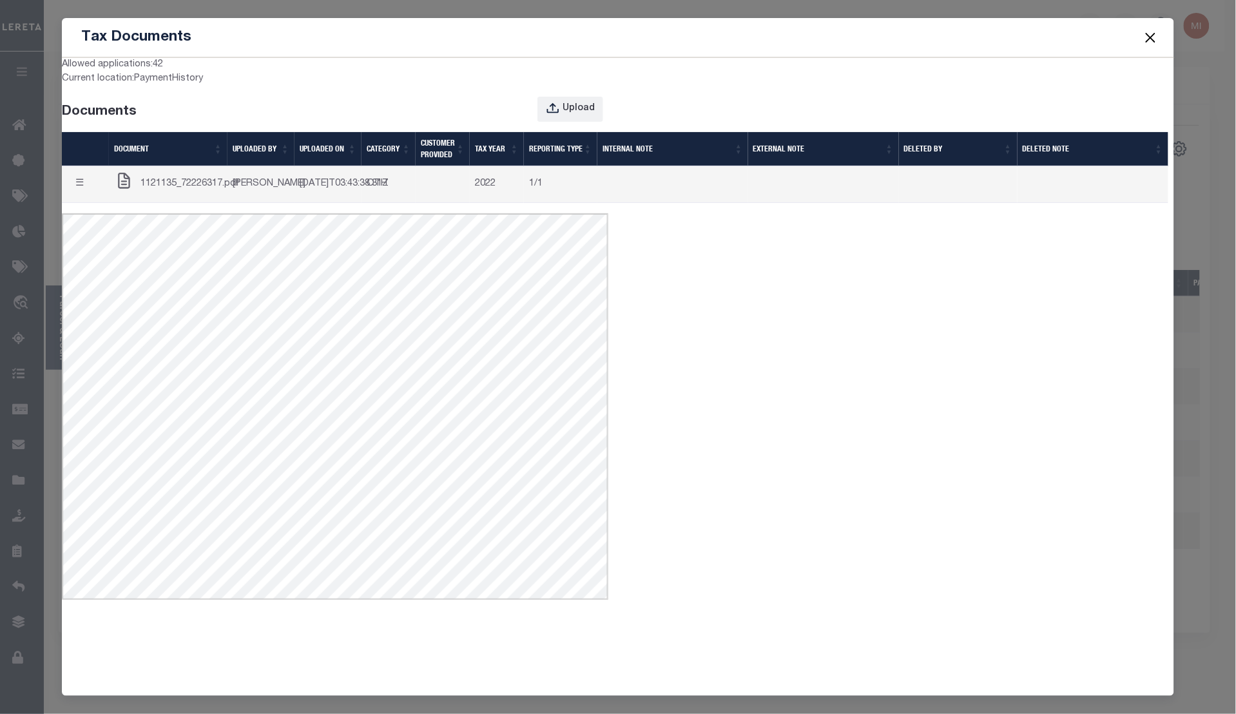
click at [1153, 40] on button "Close" at bounding box center [1150, 37] width 17 height 17
